Goal: Check status: Check status

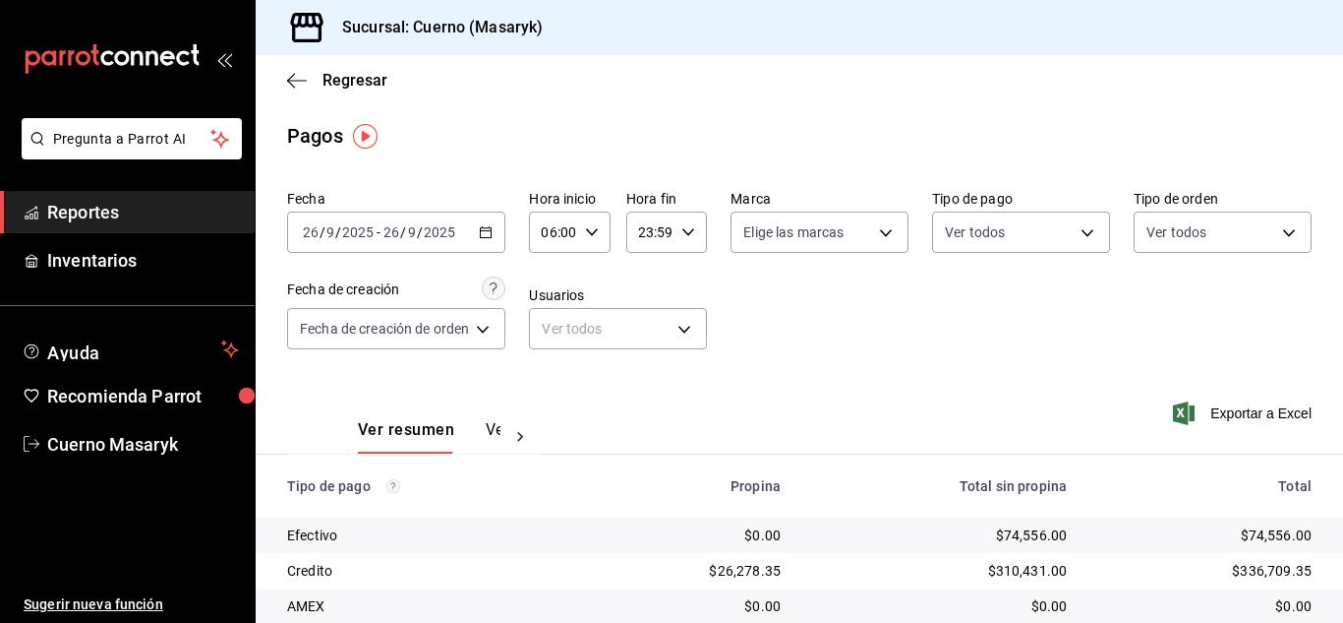
click at [581, 237] on div "06:00 Hora inicio" at bounding box center [569, 231] width 81 height 41
click at [548, 336] on span "07" at bounding box center [552, 330] width 8 height 16
click at [427, 234] on div at bounding box center [671, 311] width 1343 height 623
click at [427, 234] on input "2025" at bounding box center [439, 232] width 33 height 16
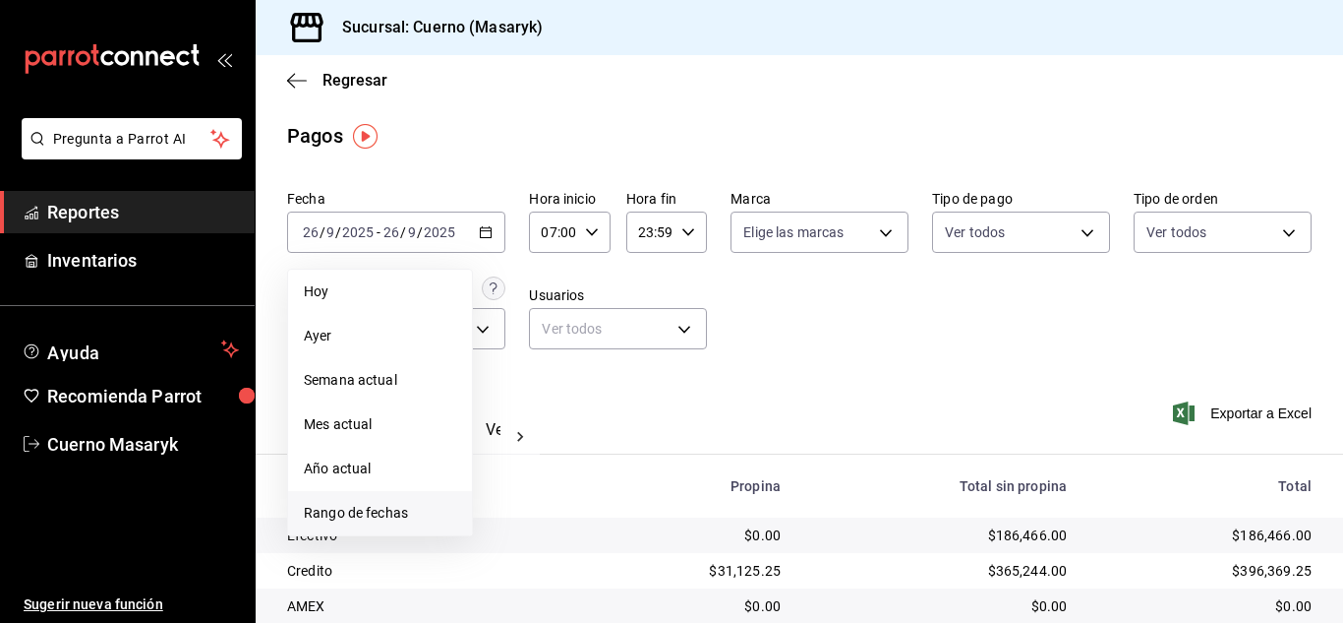
click at [433, 518] on span "Rango de fechas" at bounding box center [380, 513] width 152 height 21
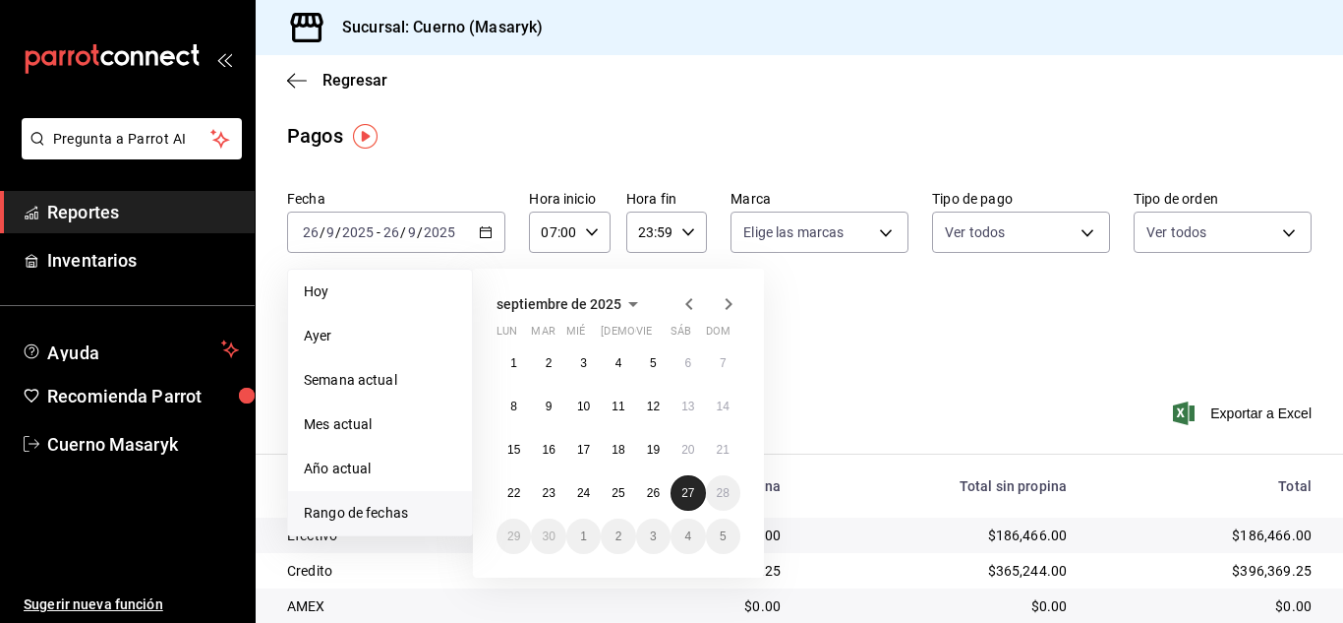
click at [682, 505] on button "27" at bounding box center [688, 492] width 34 height 35
click at [653, 492] on abbr "26" at bounding box center [653, 493] width 13 height 14
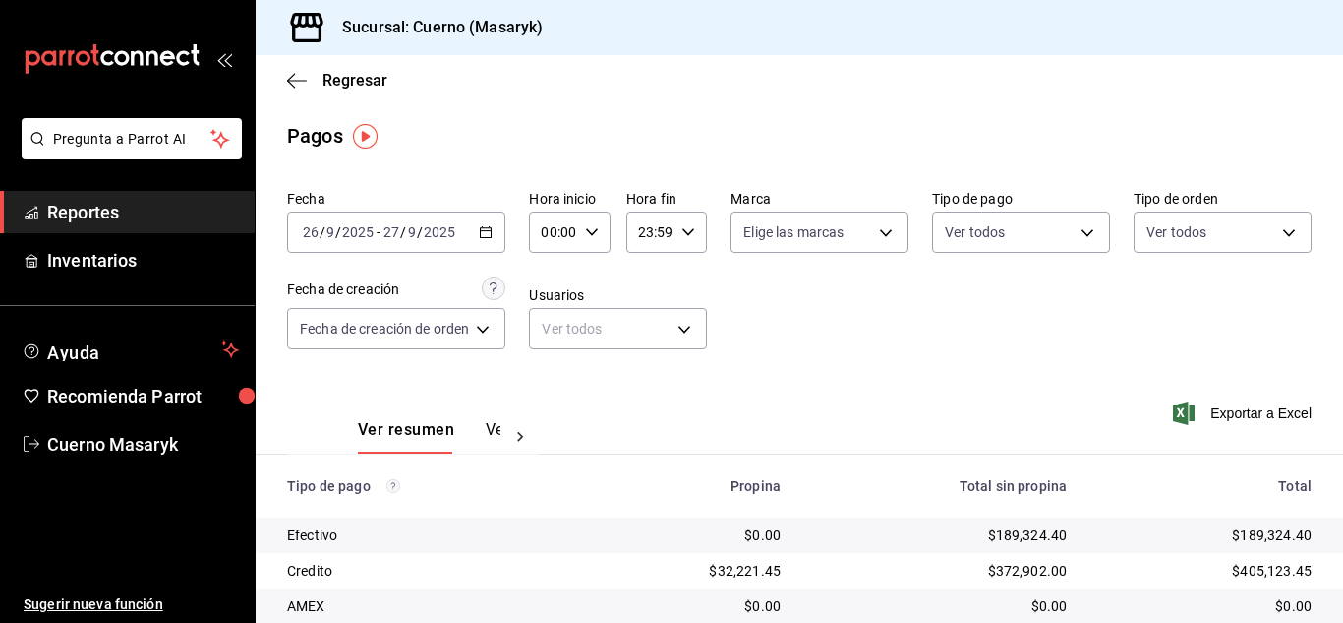
click at [375, 214] on div "[DATE] [DATE] - [DATE] [DATE]" at bounding box center [396, 231] width 218 height 41
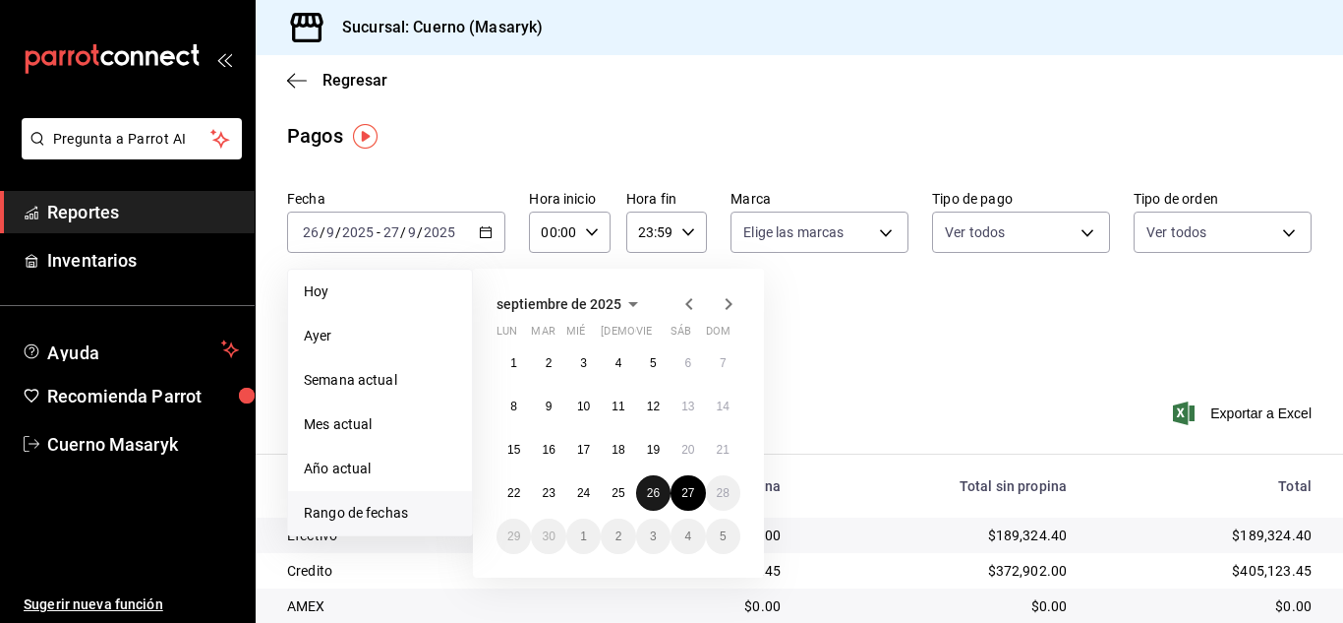
click at [653, 492] on abbr "26" at bounding box center [653, 493] width 13 height 14
click at [694, 496] on abbr "27" at bounding box center [688, 493] width 13 height 14
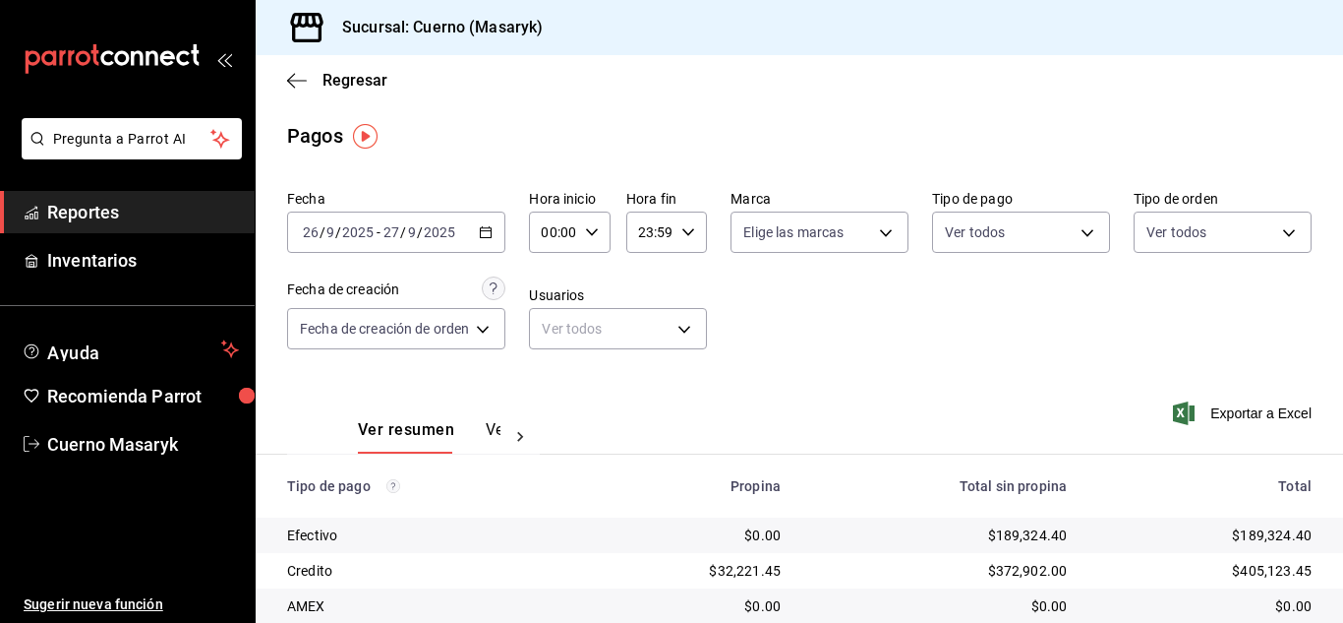
click at [585, 235] on icon "button" at bounding box center [592, 232] width 14 height 14
click at [548, 368] on span "06" at bounding box center [552, 369] width 8 height 16
type input "06:00"
click at [849, 374] on div at bounding box center [671, 311] width 1343 height 623
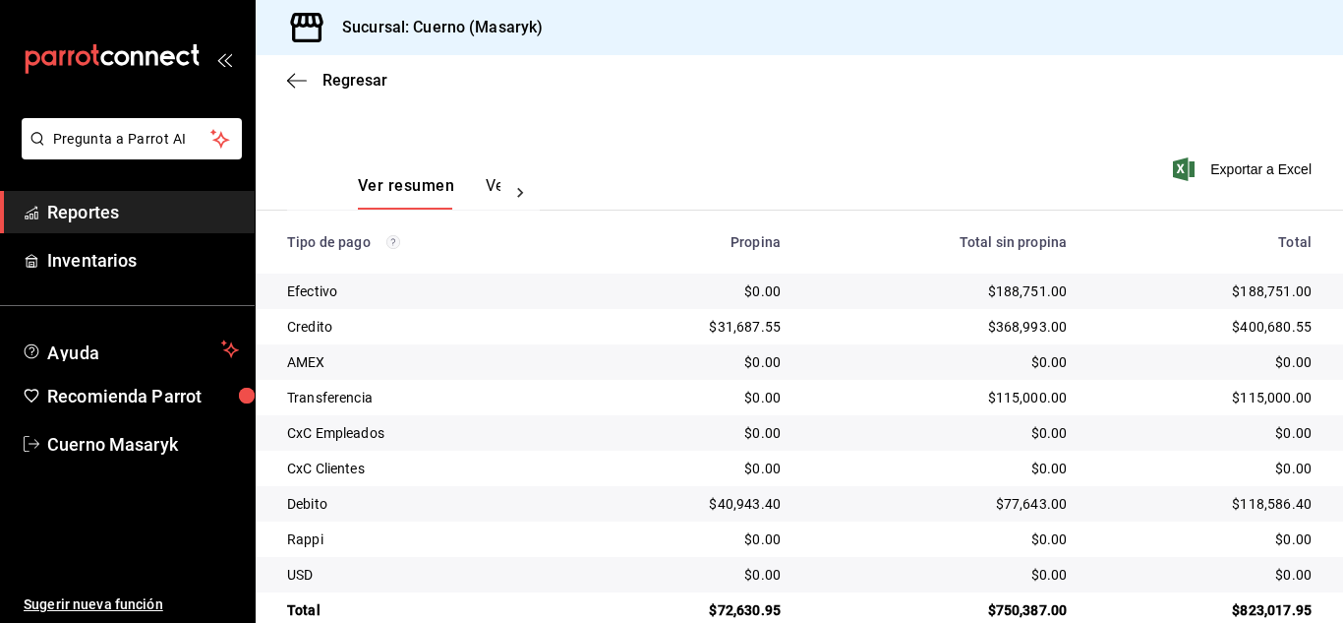
scroll to position [281, 0]
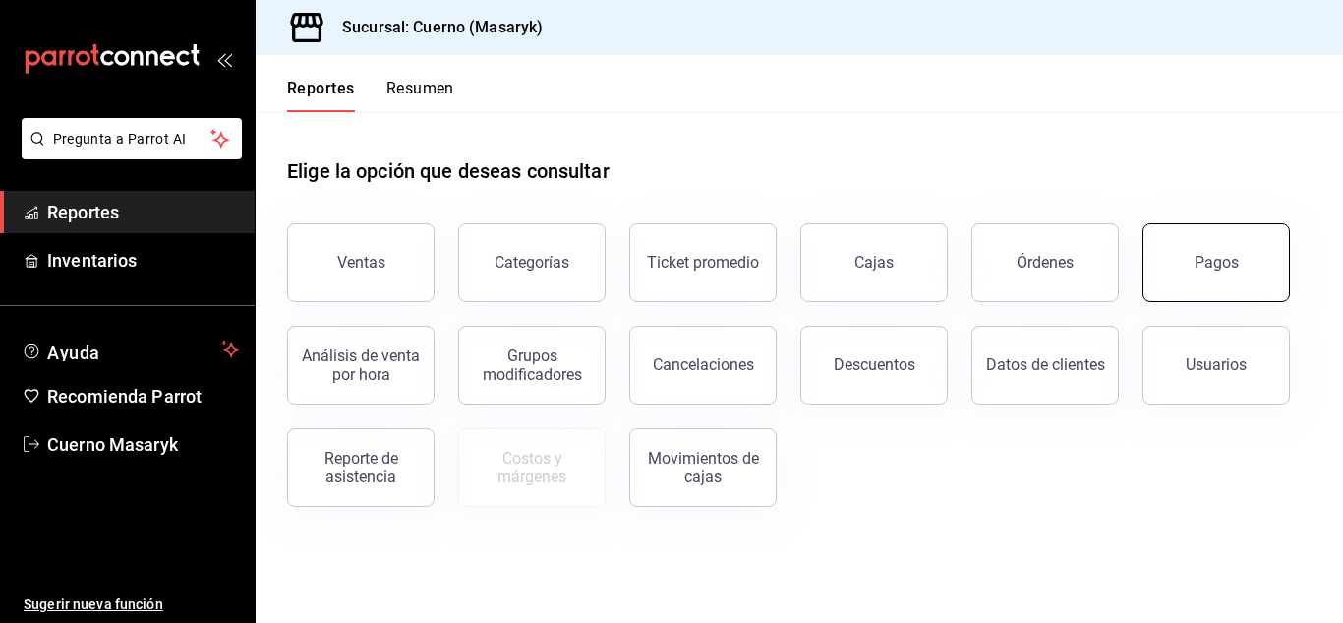
click at [1182, 267] on button "Pagos" at bounding box center [1217, 262] width 148 height 79
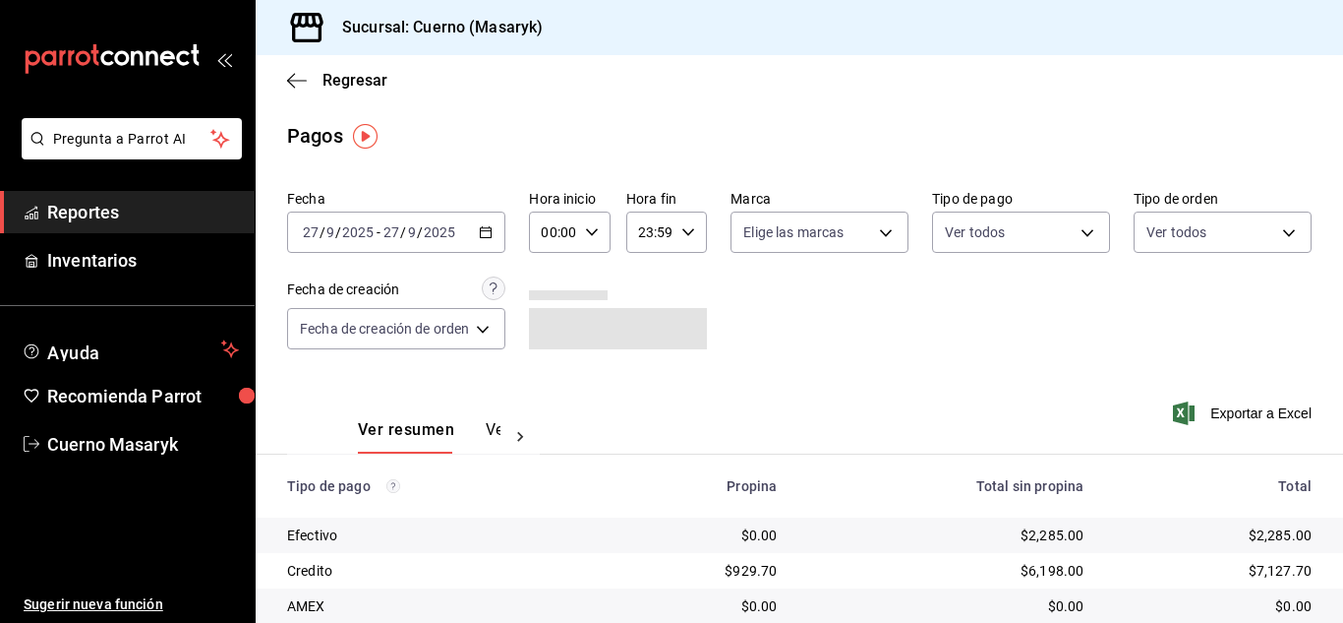
click at [462, 234] on div "2025-09-27 27 / 9 / 2025 - 2025-09-27 27 / 9 / 2025" at bounding box center [396, 231] width 218 height 41
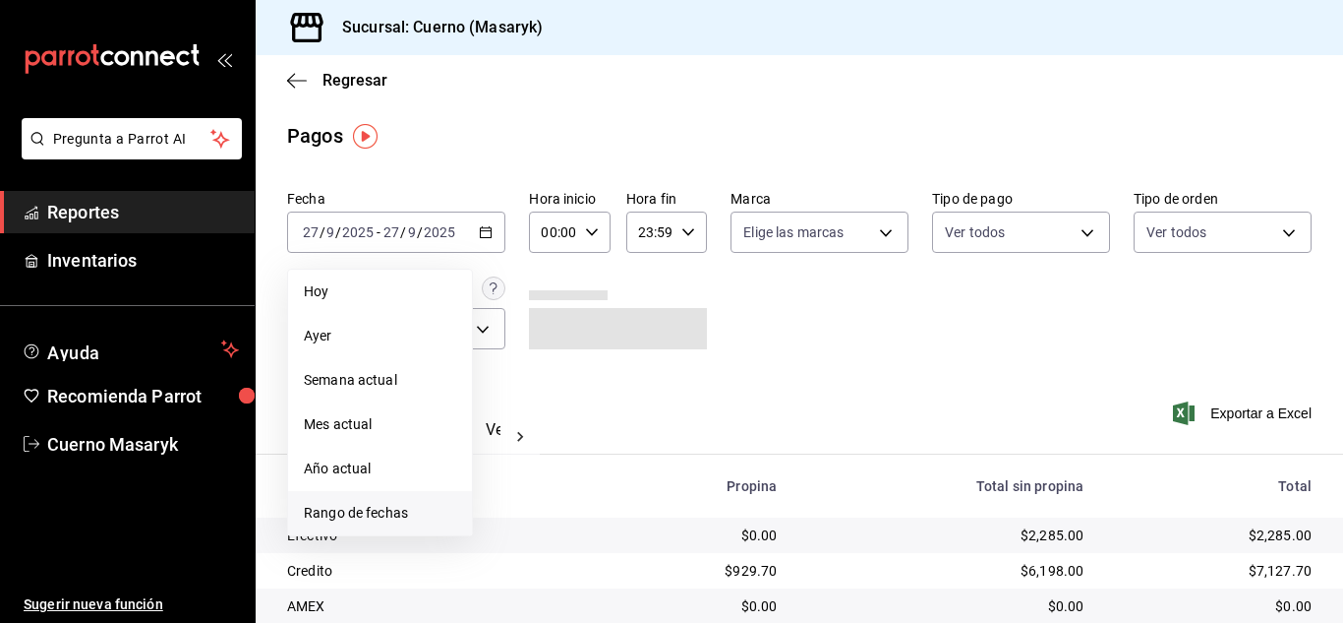
click at [409, 517] on span "Rango de fechas" at bounding box center [380, 513] width 152 height 21
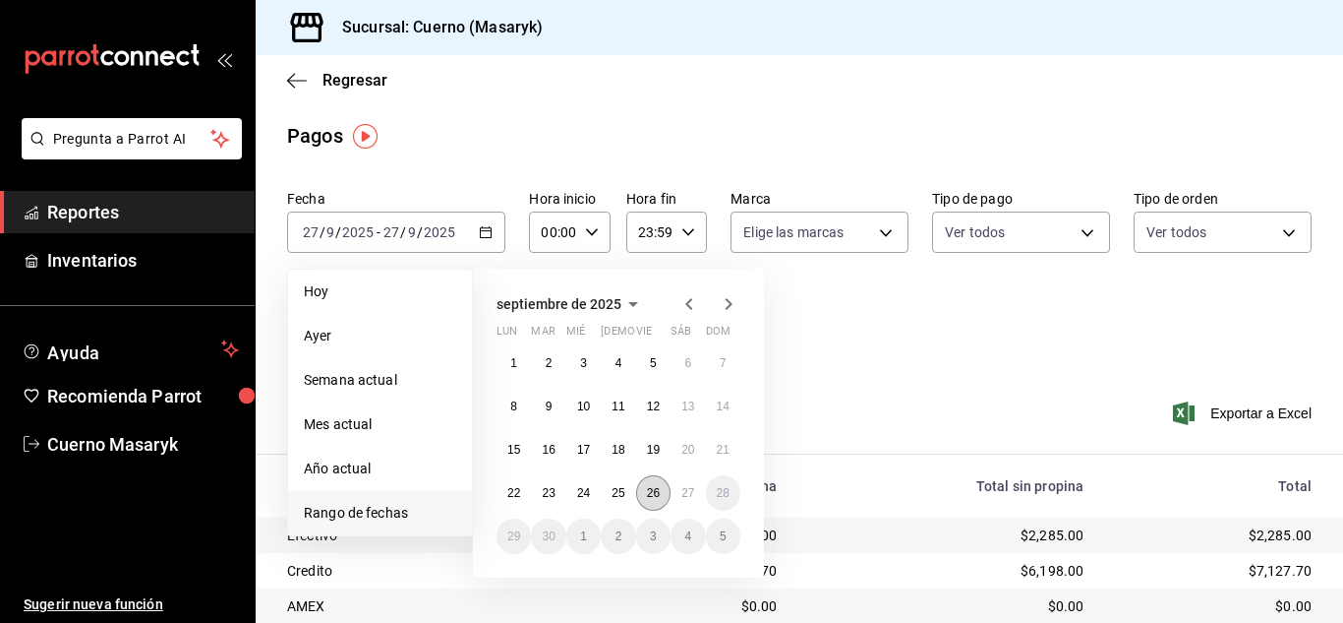
click at [645, 497] on button "26" at bounding box center [653, 492] width 34 height 35
click at [677, 496] on button "27" at bounding box center [688, 492] width 34 height 35
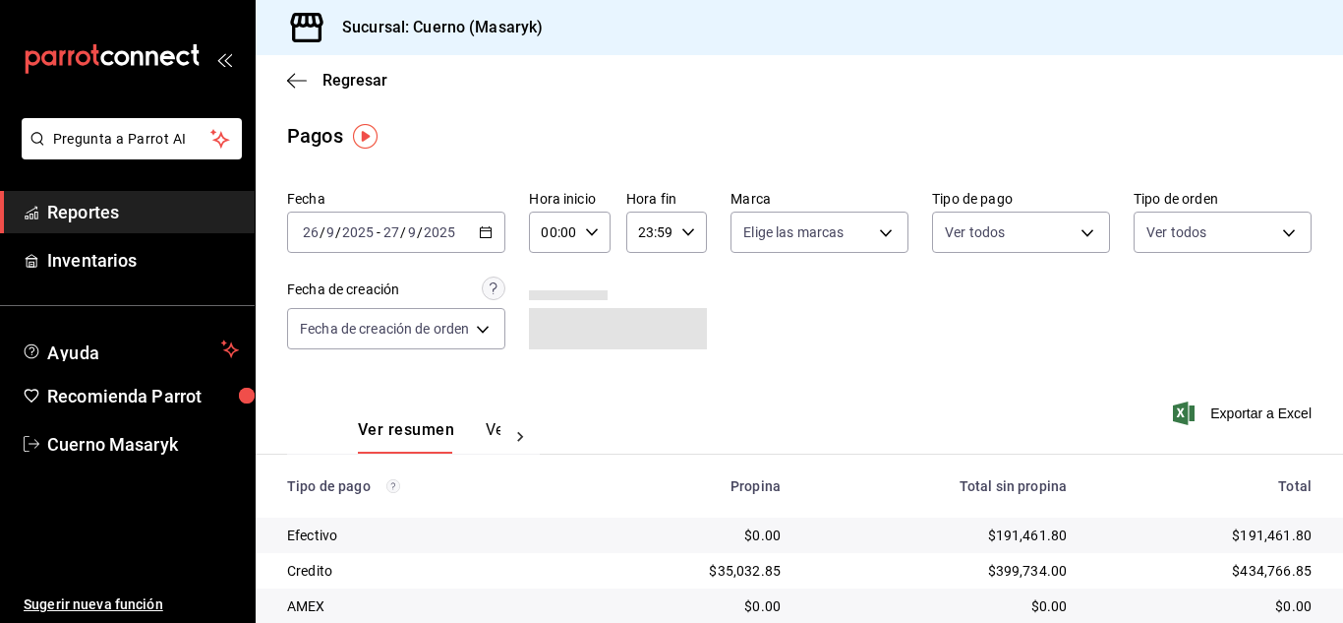
click at [588, 227] on icon "button" at bounding box center [592, 232] width 14 height 14
click at [549, 376] on span "06" at bounding box center [552, 369] width 8 height 16
type input "06:00"
click at [728, 343] on div at bounding box center [671, 311] width 1343 height 623
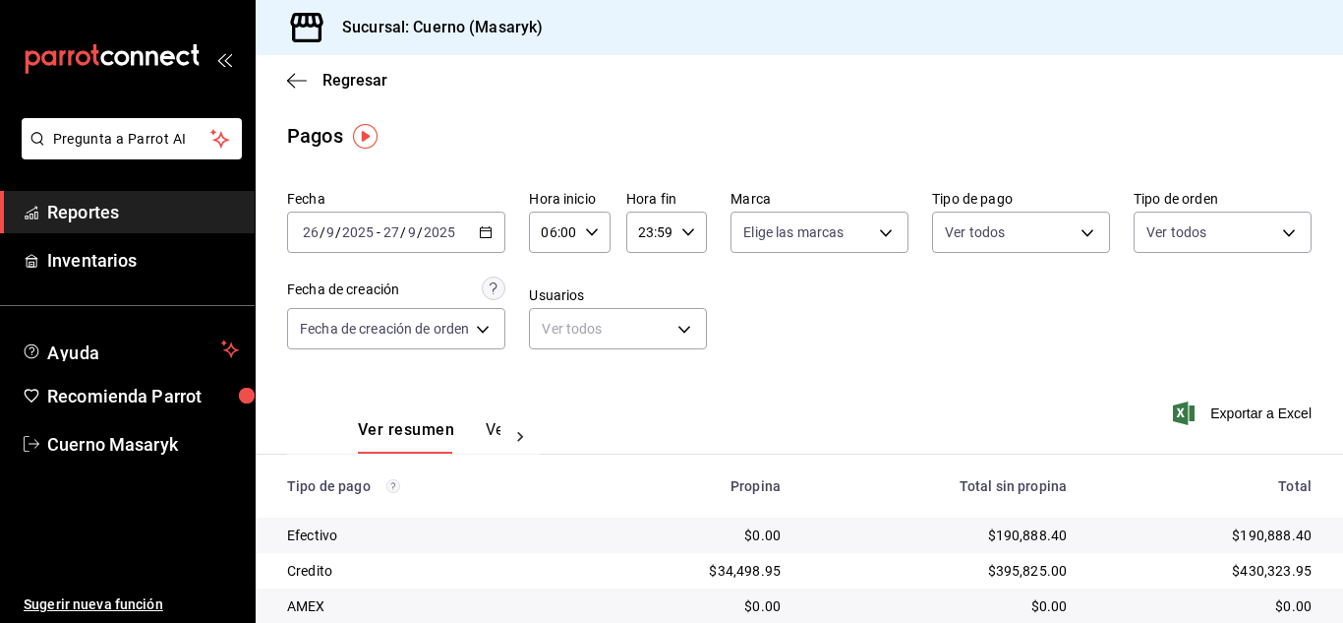
click at [1007, 360] on div "Fecha 2025-09-26 26 / 9 / 2025 - 2025-09-27 27 / 9 / 2025 Hora inicio 06:00 Hor…" at bounding box center [799, 277] width 1025 height 191
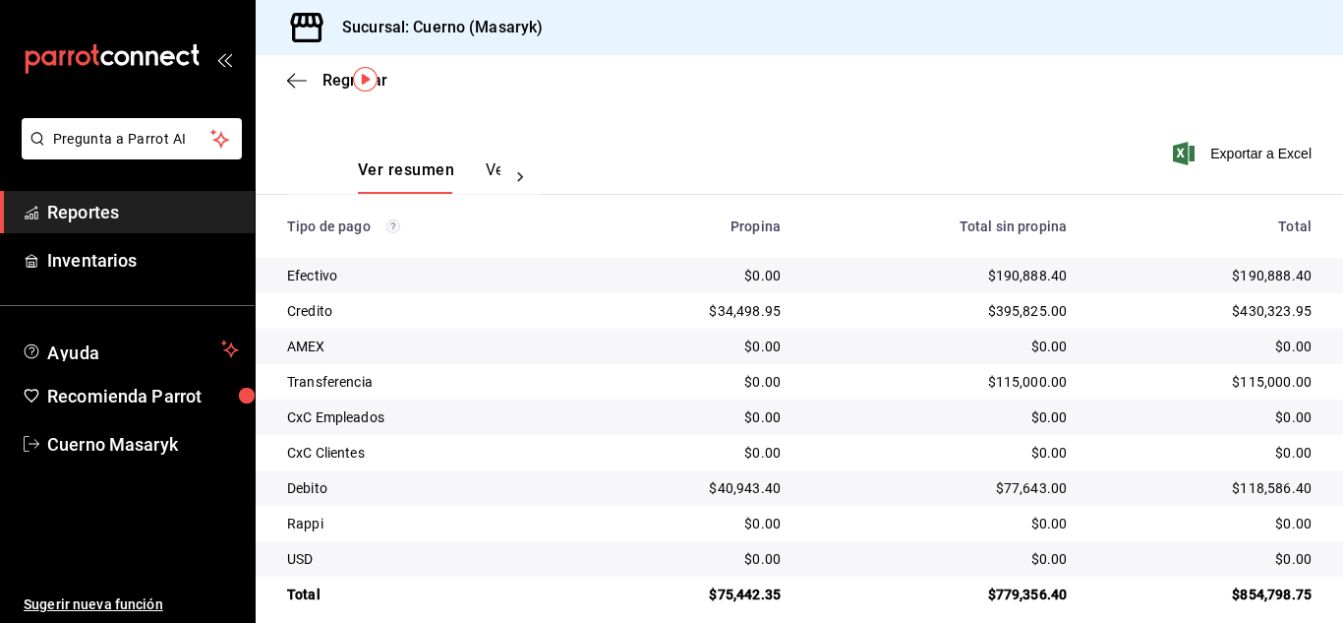
scroll to position [281, 0]
